Goal: Information Seeking & Learning: Learn about a topic

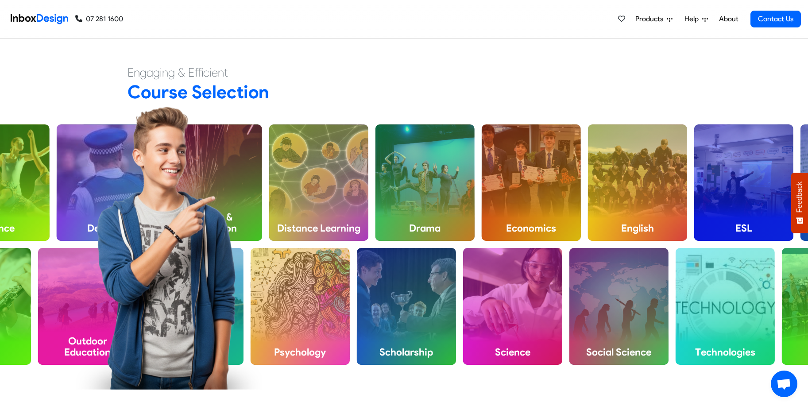
scroll to position [403, 0]
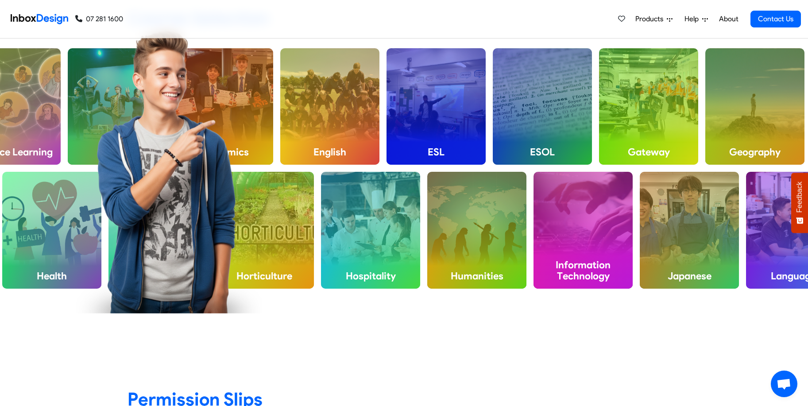
checkbox input "true"
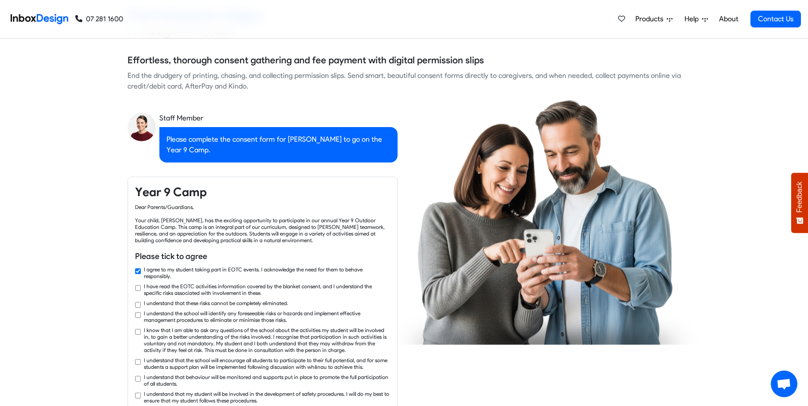
checkbox input "true"
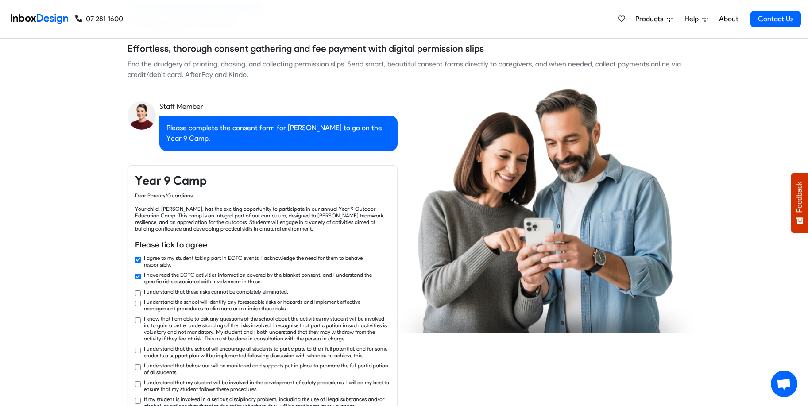
checkbox input "true"
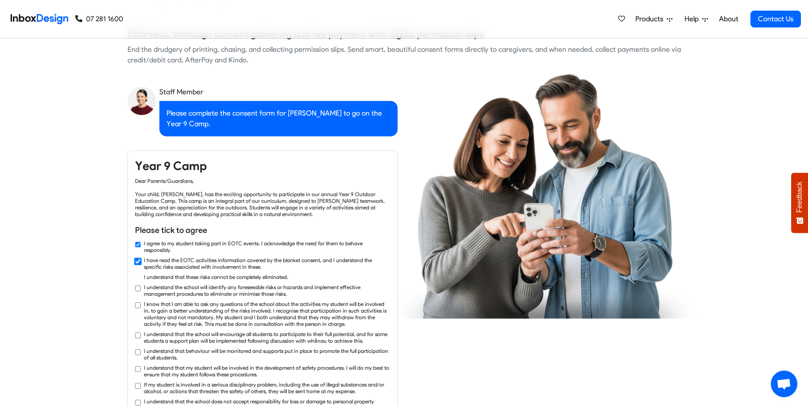
checkbox input "true"
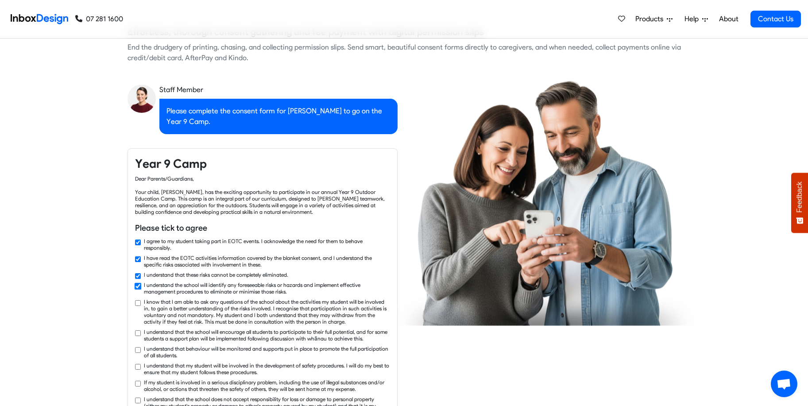
checkbox input "true"
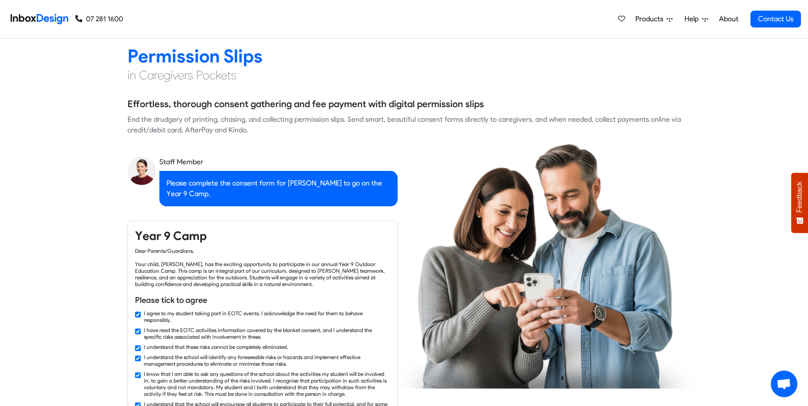
checkbox input "false"
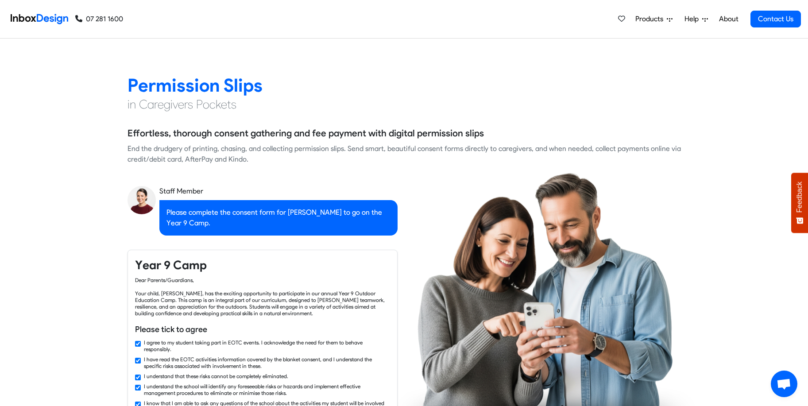
checkbox input "false"
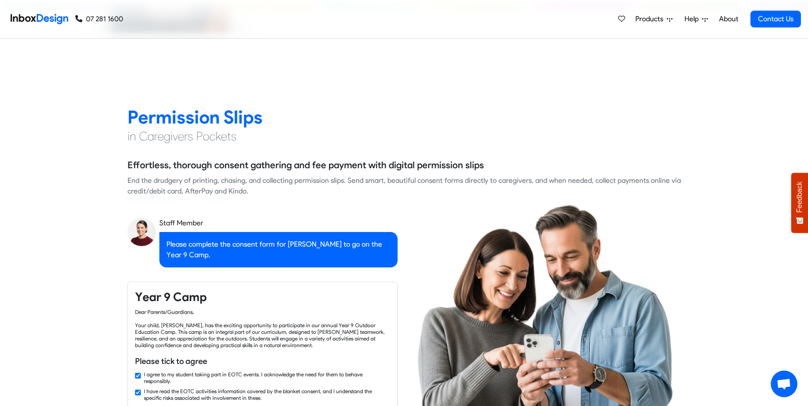
checkbox input "false"
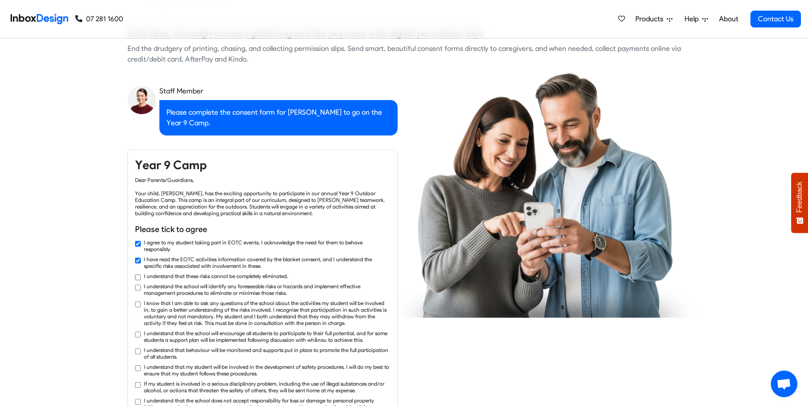
checkbox input "true"
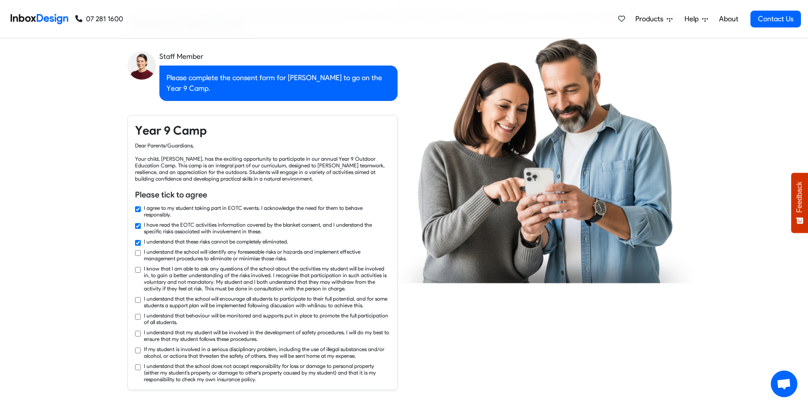
checkbox input "true"
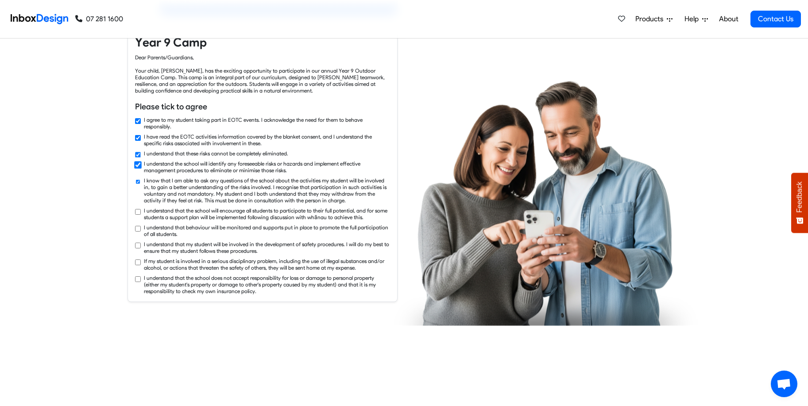
checkbox input "true"
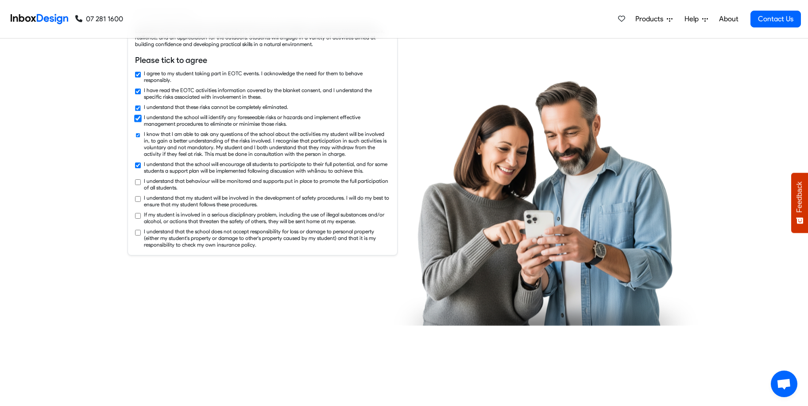
checkbox input "true"
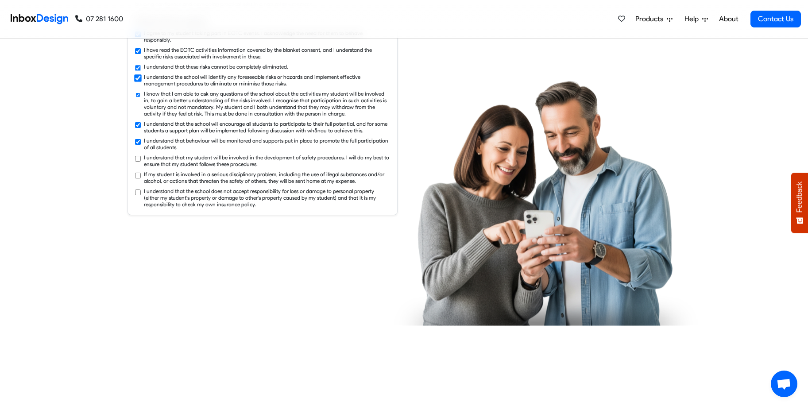
checkbox input "true"
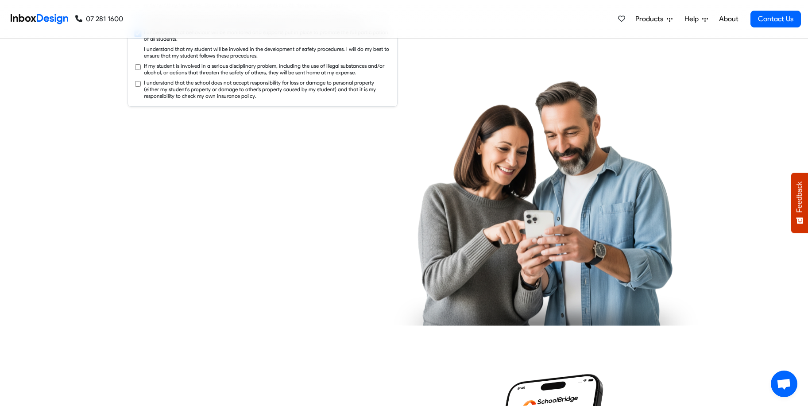
checkbox input "true"
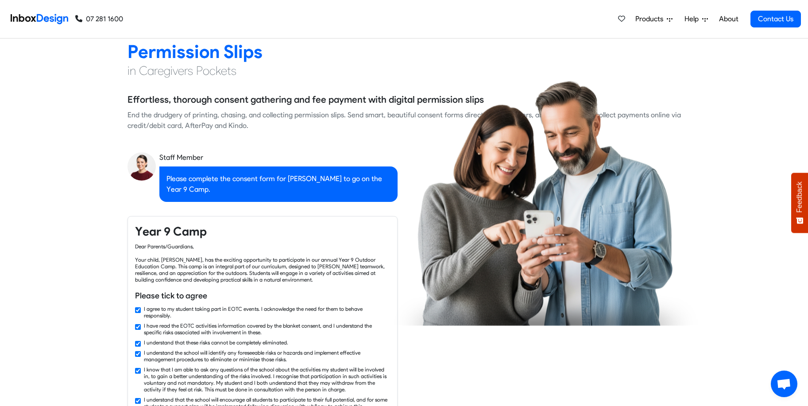
checkbox input "false"
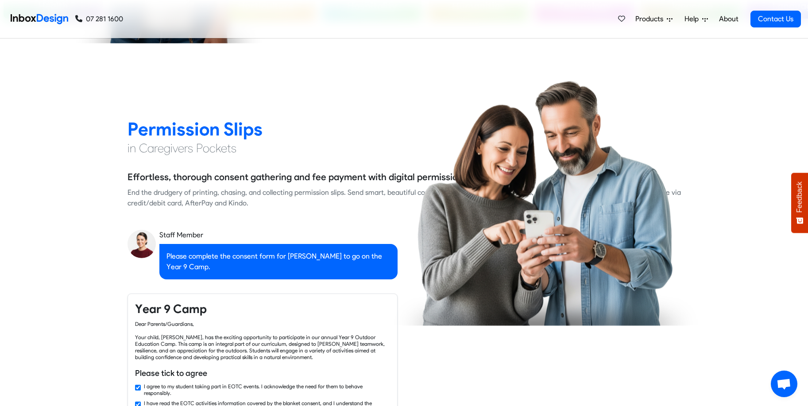
checkbox input "false"
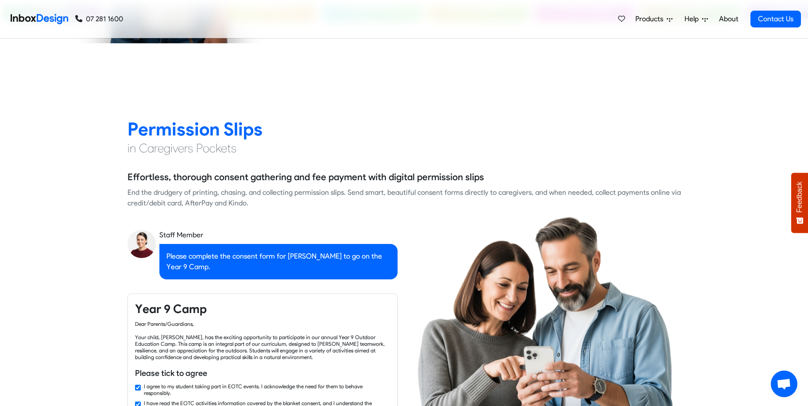
checkbox input "false"
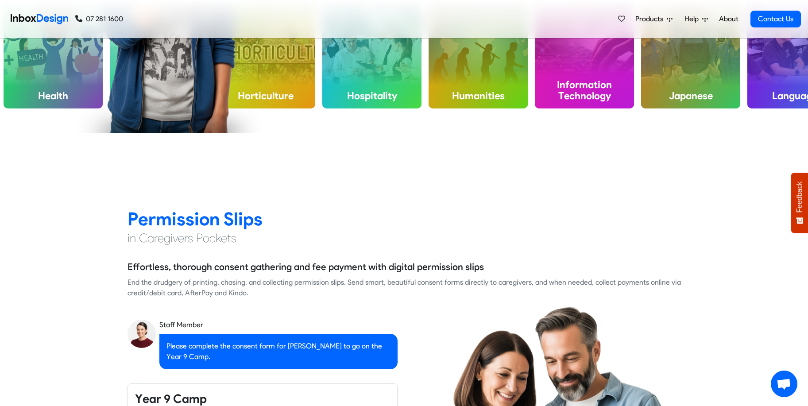
checkbox input "false"
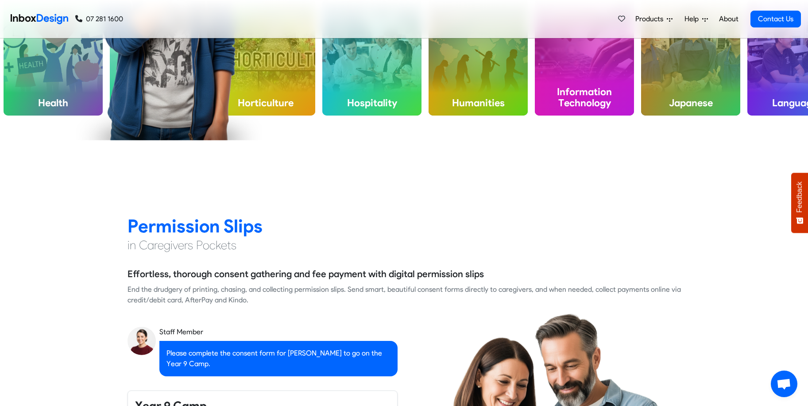
checkbox input "false"
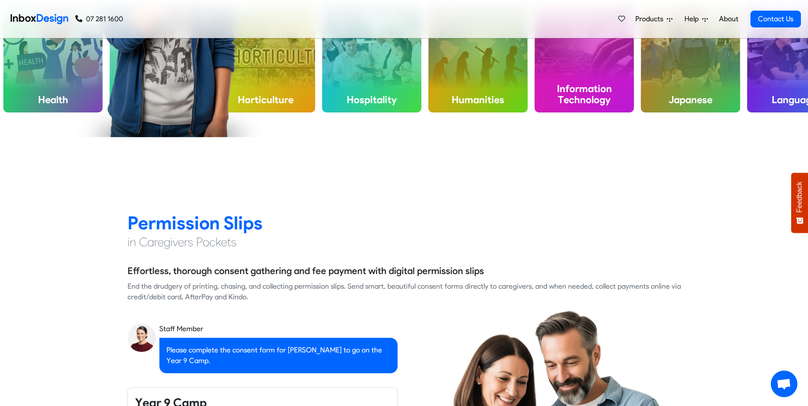
checkbox input "true"
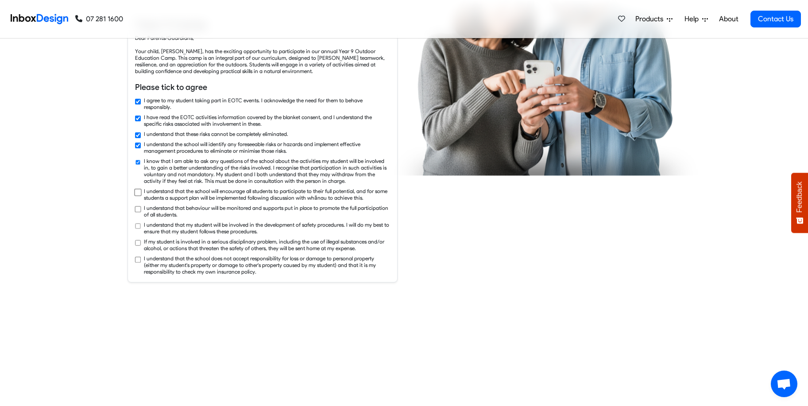
checkbox input "true"
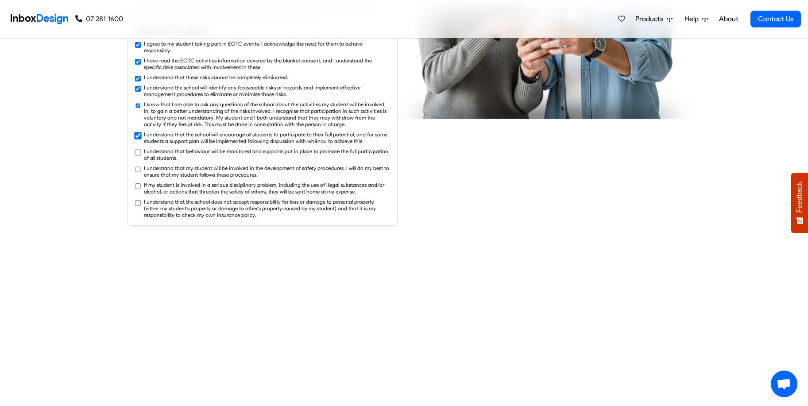
checkbox input "true"
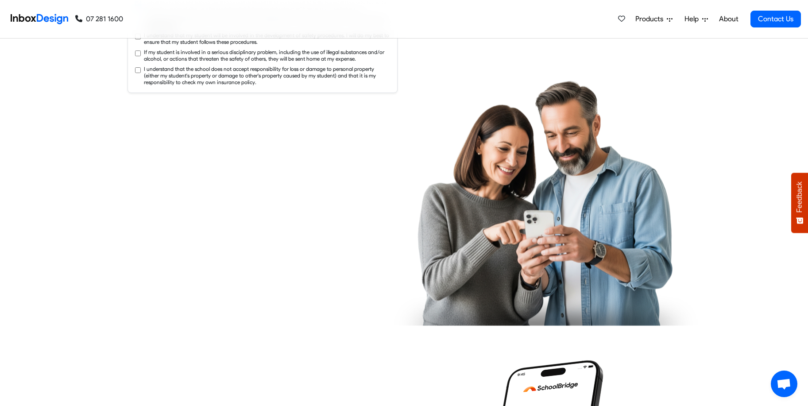
checkbox input "true"
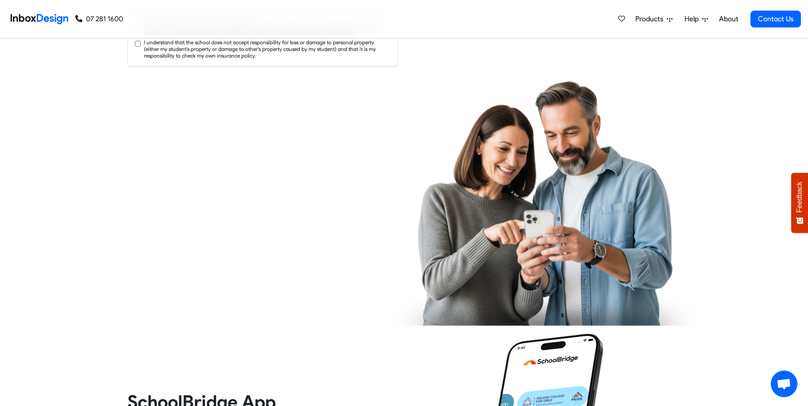
checkbox input "true"
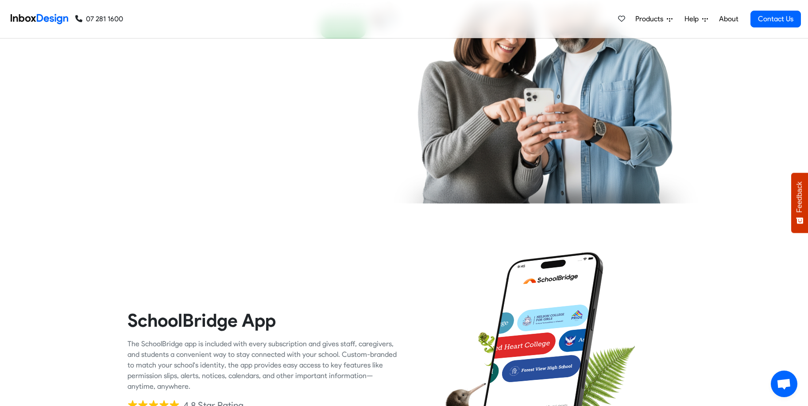
scroll to position [1297, 0]
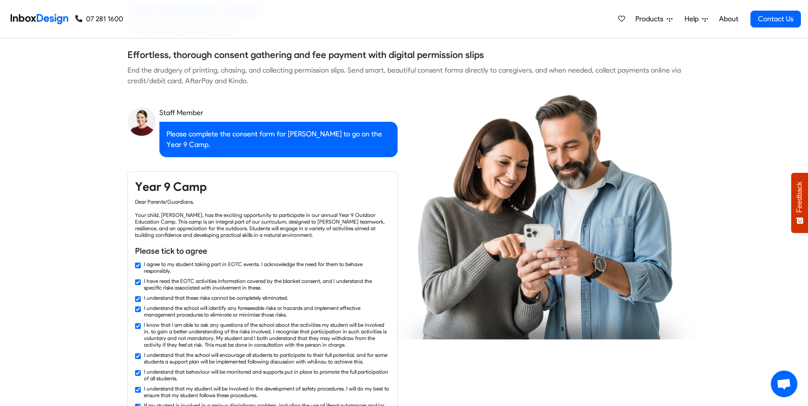
checkbox input "false"
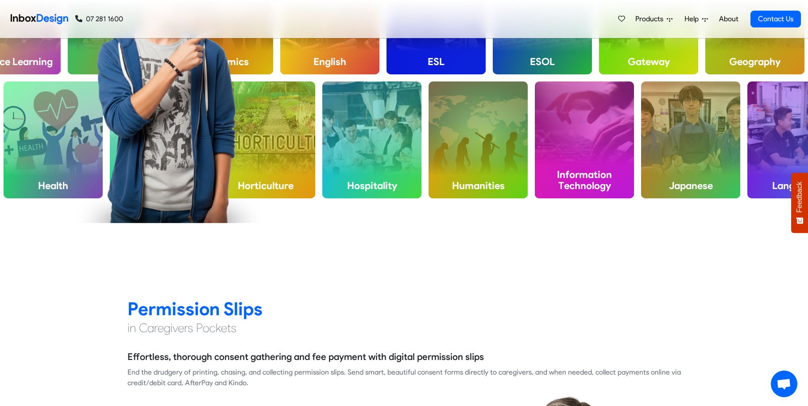
checkbox input "false"
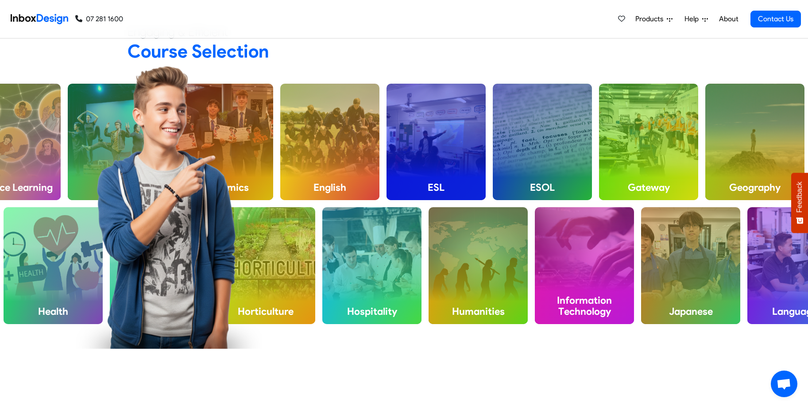
checkbox input "false"
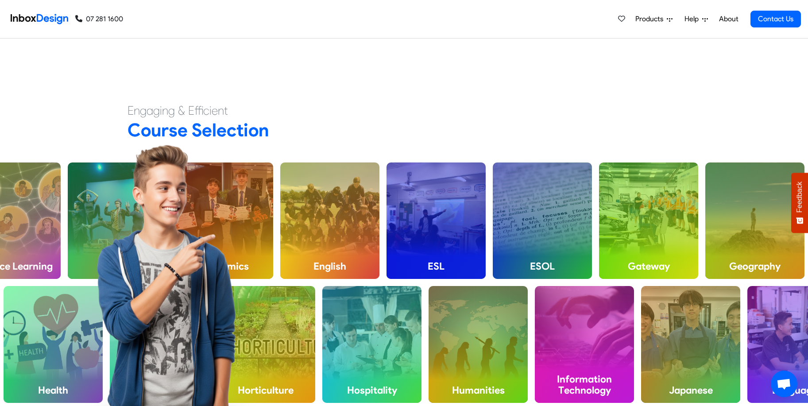
checkbox input "false"
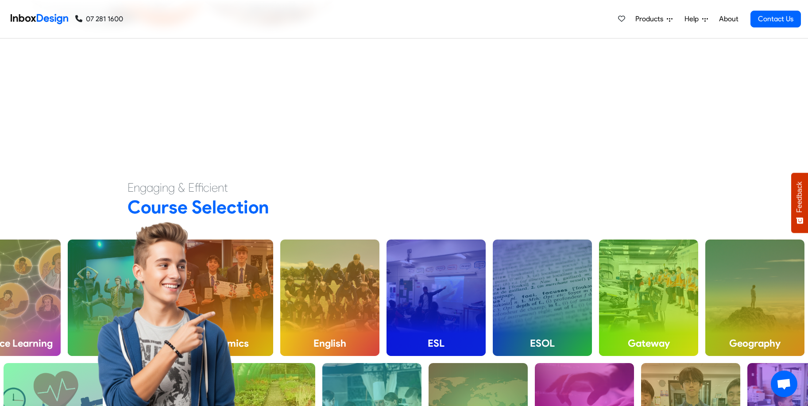
checkbox input "false"
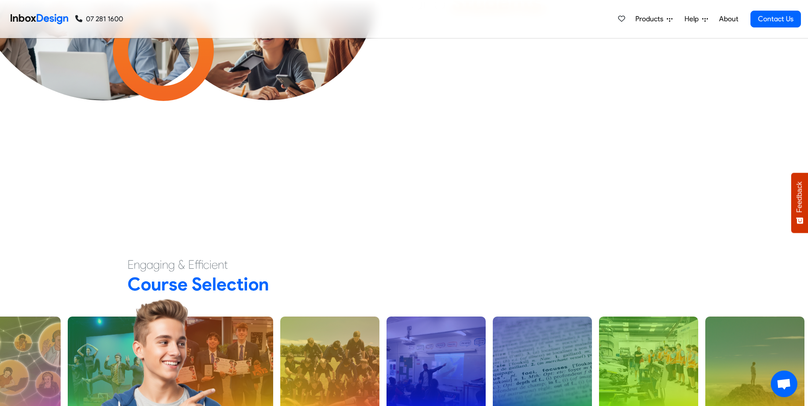
checkbox input "false"
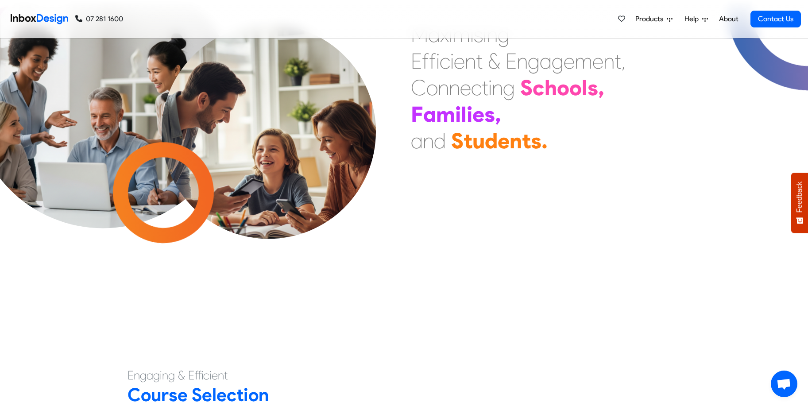
checkbox input "false"
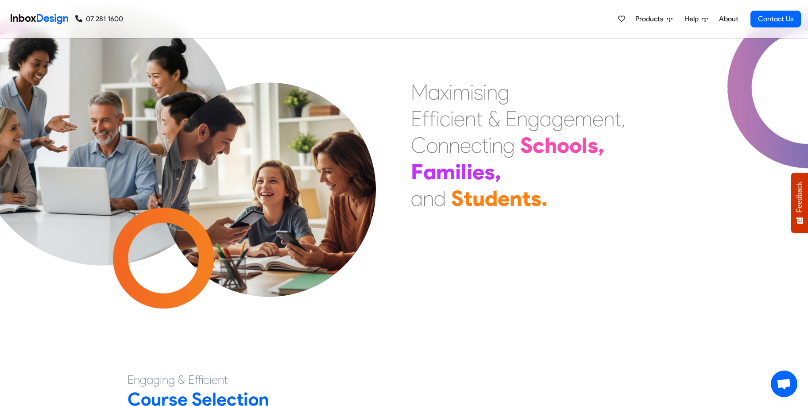
checkbox input "false"
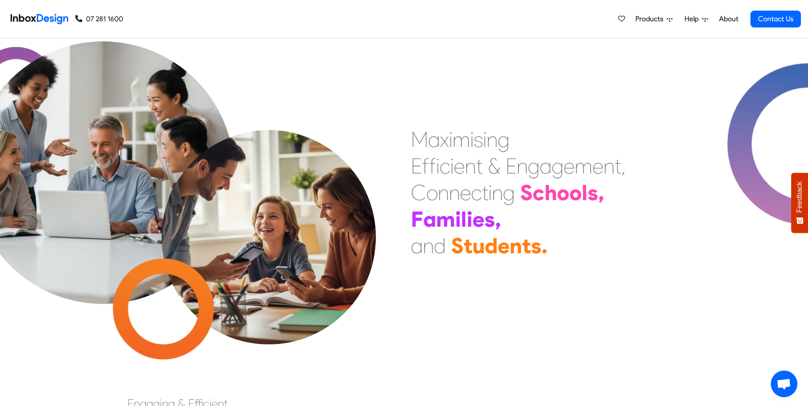
scroll to position [0, 0]
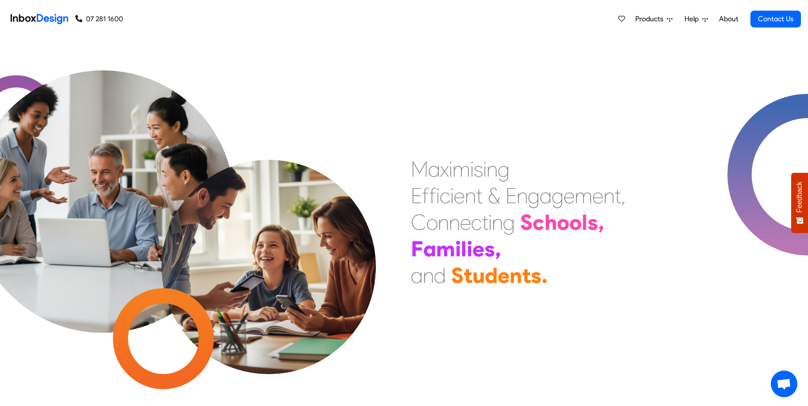
click at [657, 15] on span "Products" at bounding box center [650, 19] width 31 height 11
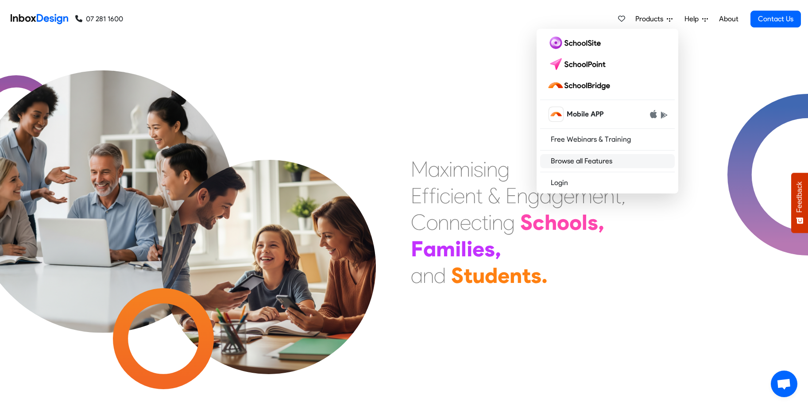
click at [583, 161] on link "Browse all Features" at bounding box center [607, 161] width 135 height 14
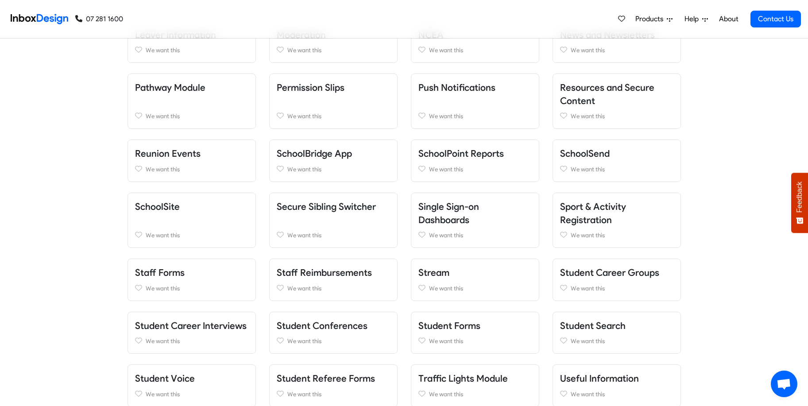
scroll to position [664, 0]
click at [607, 201] on link "Sport & Activity Registration" at bounding box center [593, 213] width 66 height 24
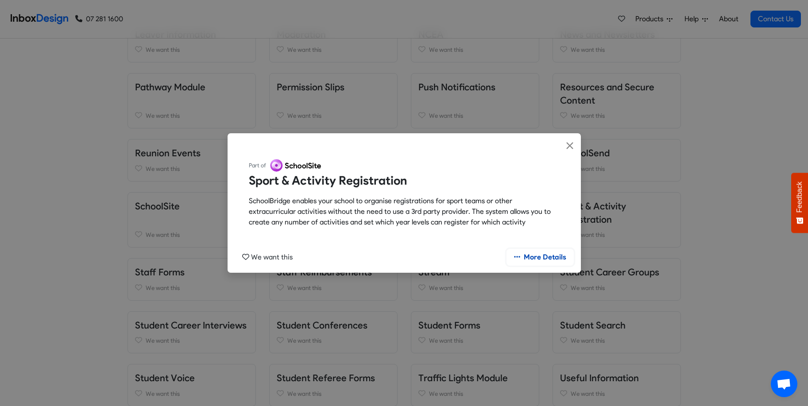
click at [545, 259] on link "More Details" at bounding box center [539, 257] width 67 height 17
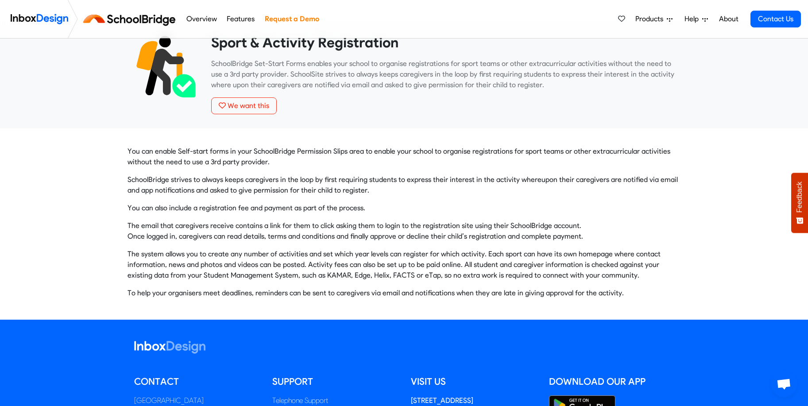
scroll to position [24, 0]
